Goal: Task Accomplishment & Management: Manage account settings

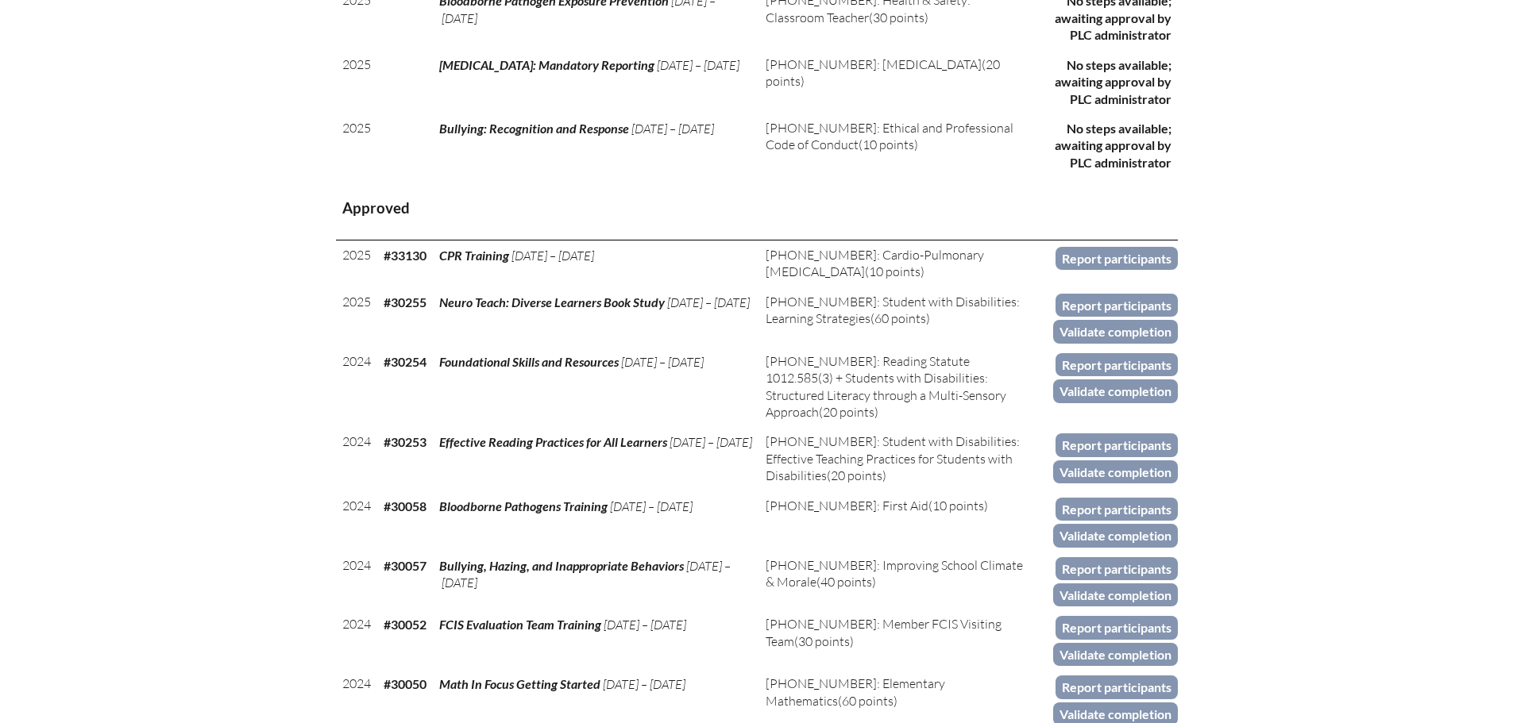
scroll to position [1032, 0]
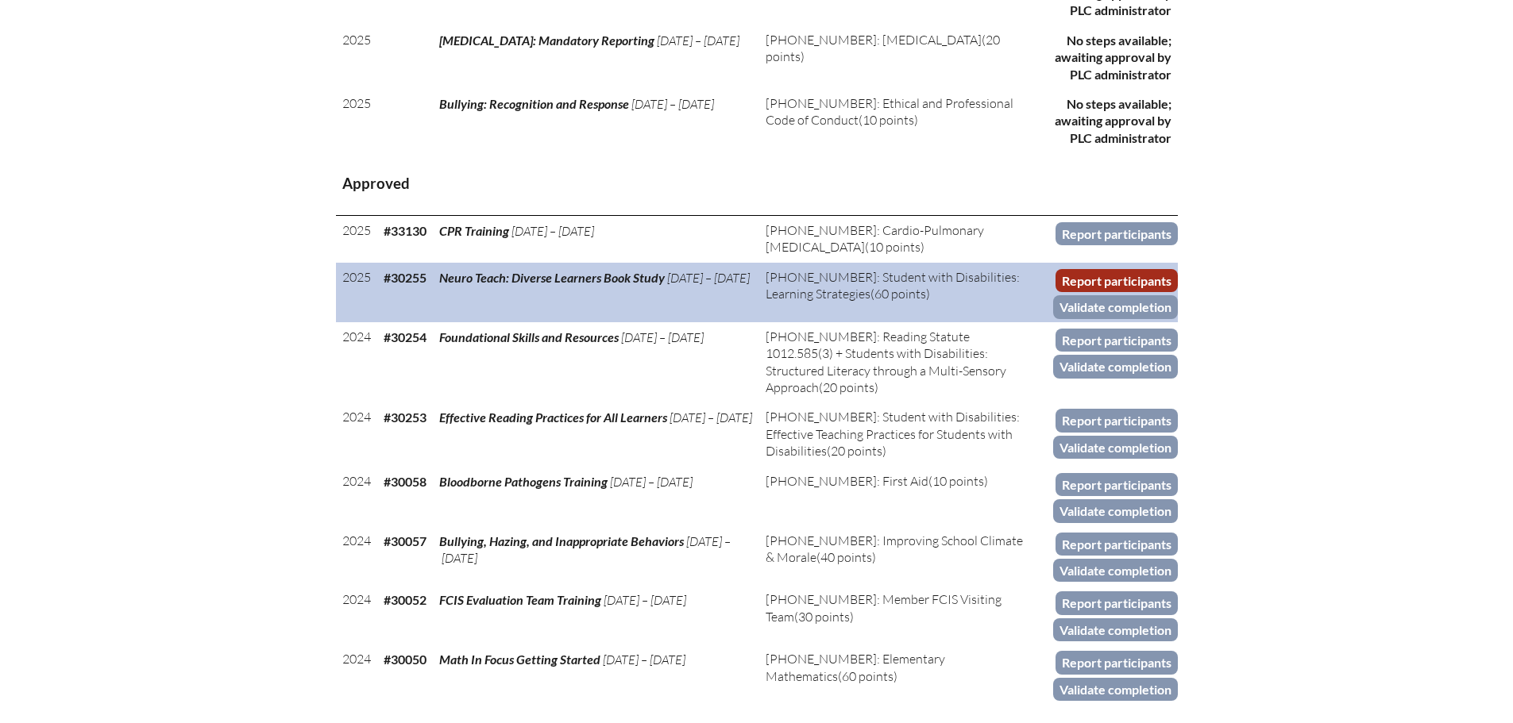
click at [1087, 275] on link "Report participants" at bounding box center [1116, 280] width 122 height 23
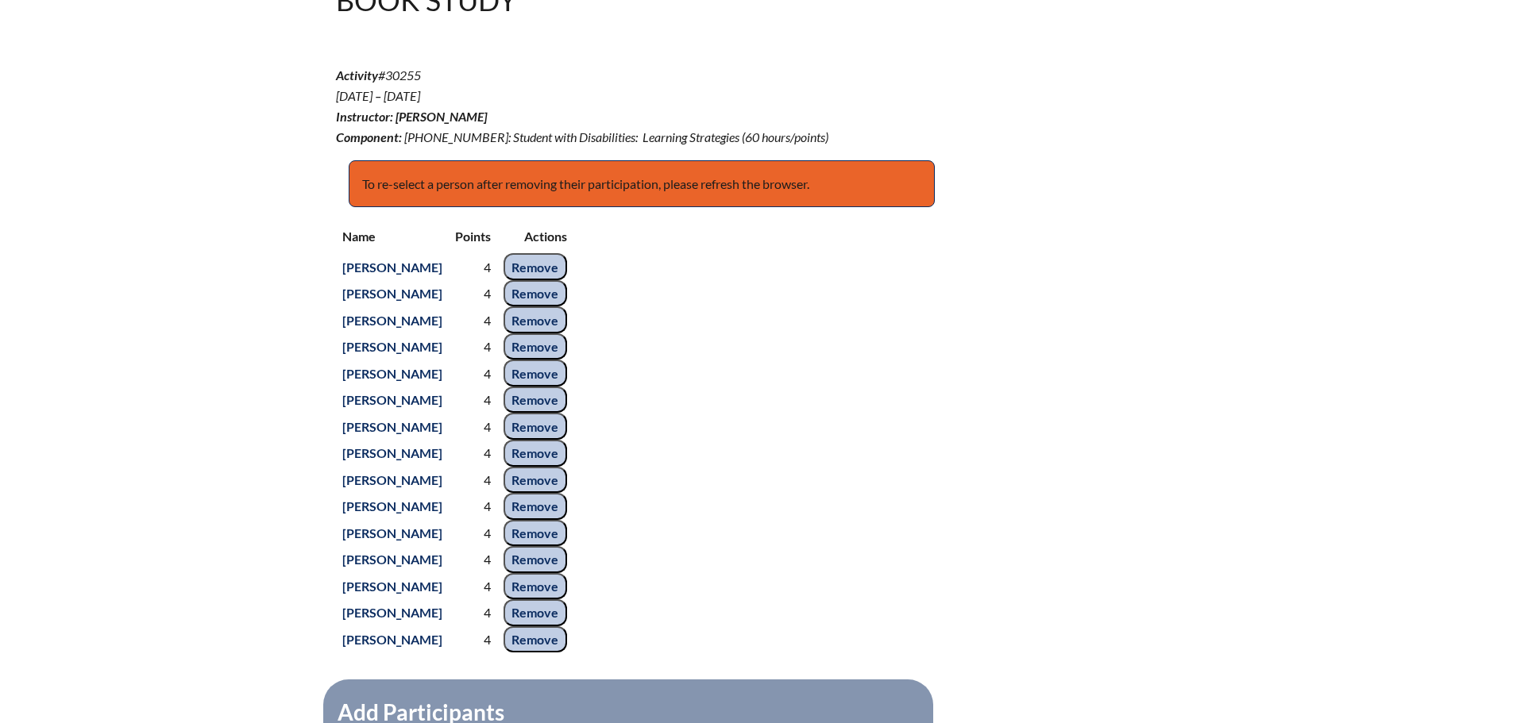
scroll to position [556, 0]
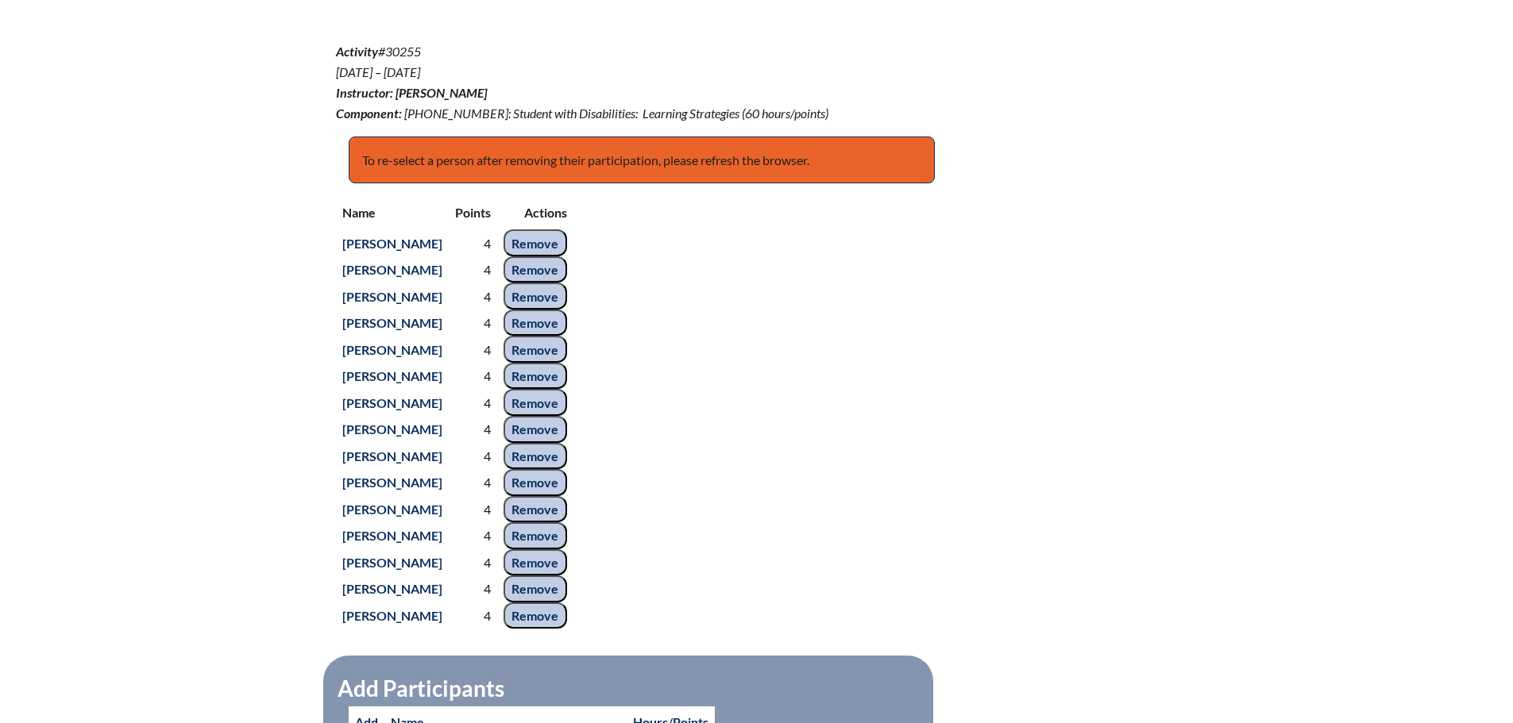
click at [567, 496] on input "Remove" at bounding box center [535, 482] width 64 height 27
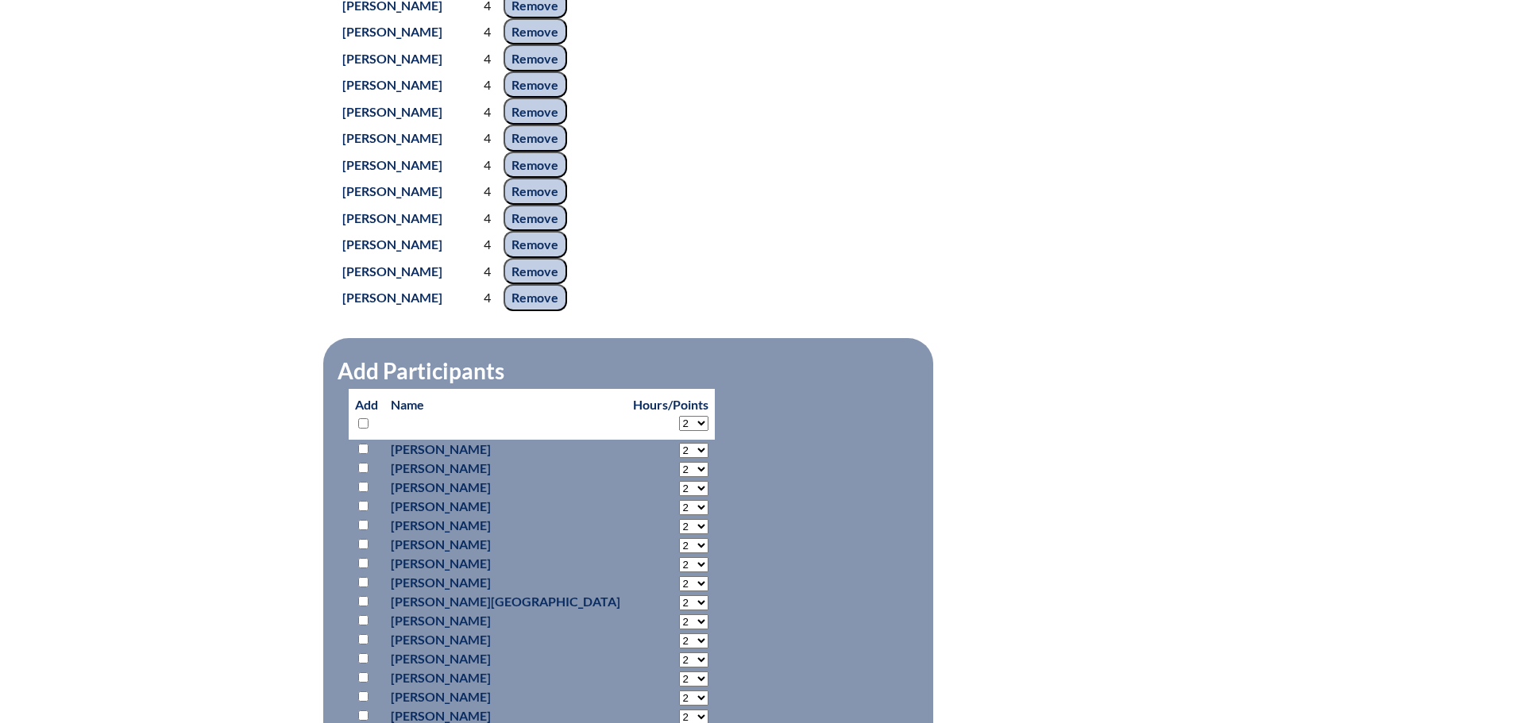
scroll to position [838, 0]
